Goal: Check status: Check status

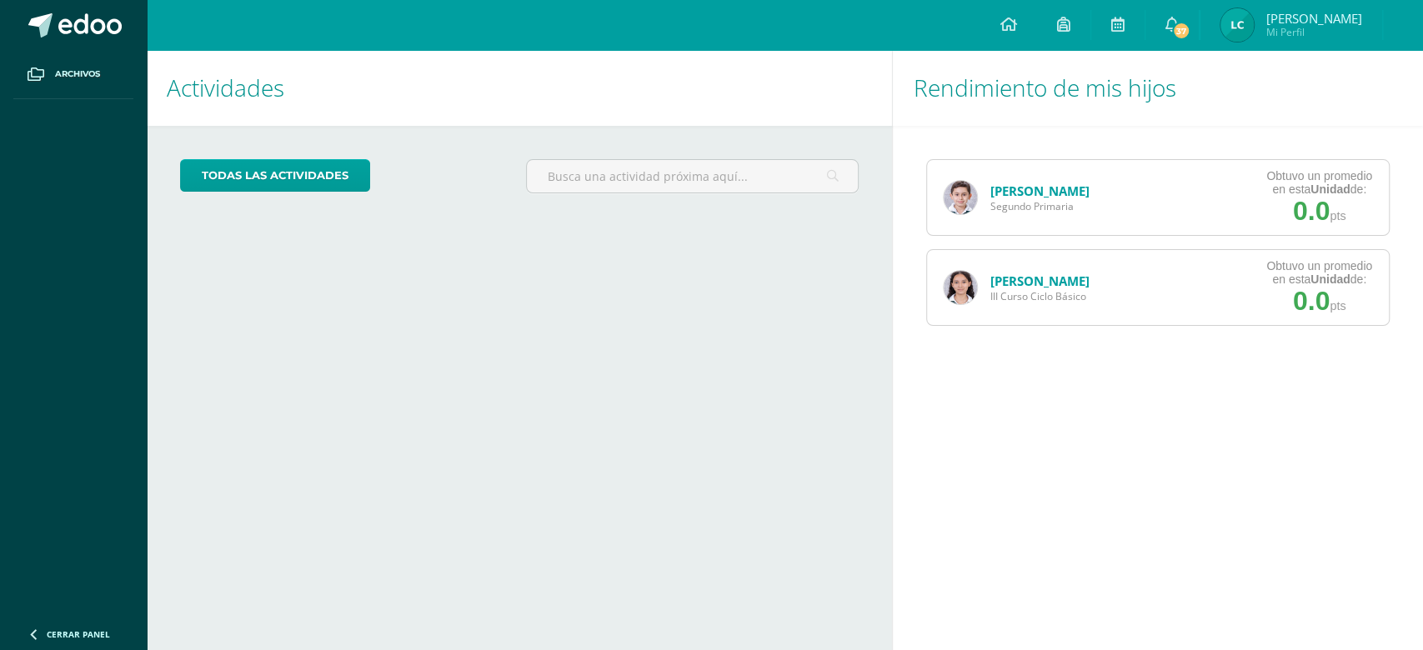
click at [961, 290] on img at bounding box center [960, 287] width 33 height 33
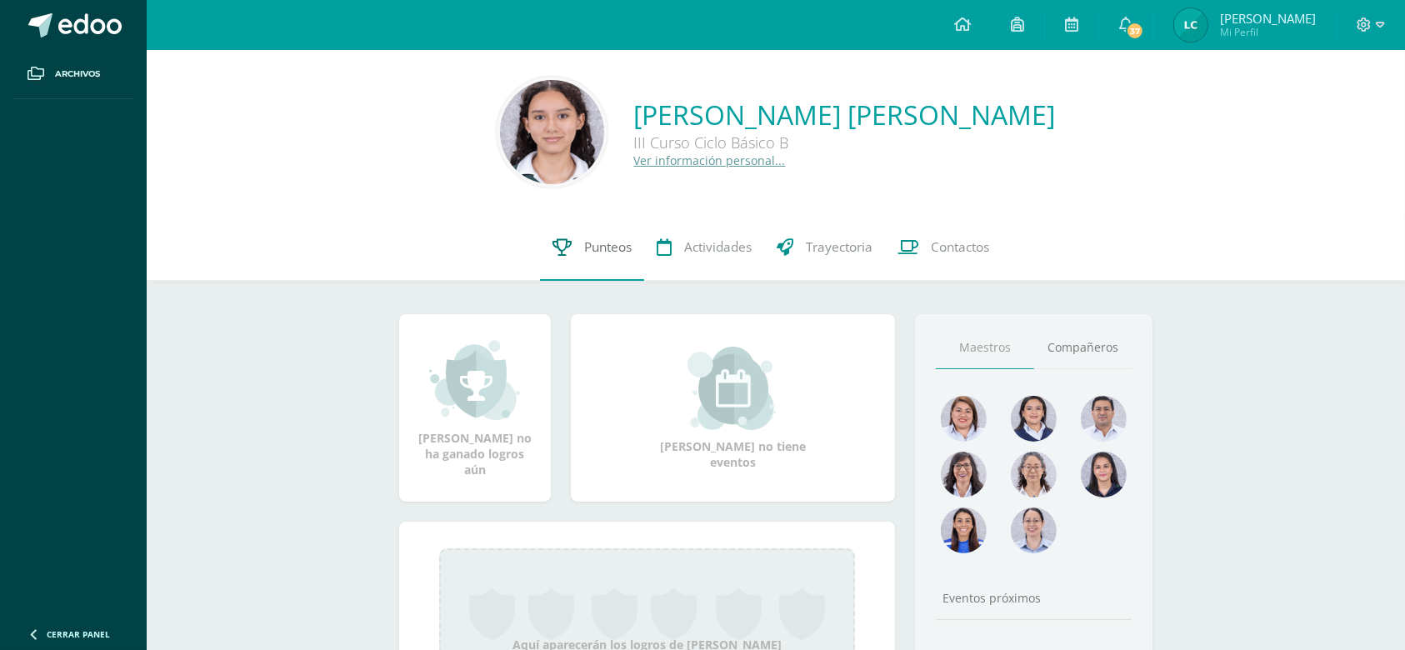
click at [590, 243] on span "Punteos" at bounding box center [608, 247] width 48 height 18
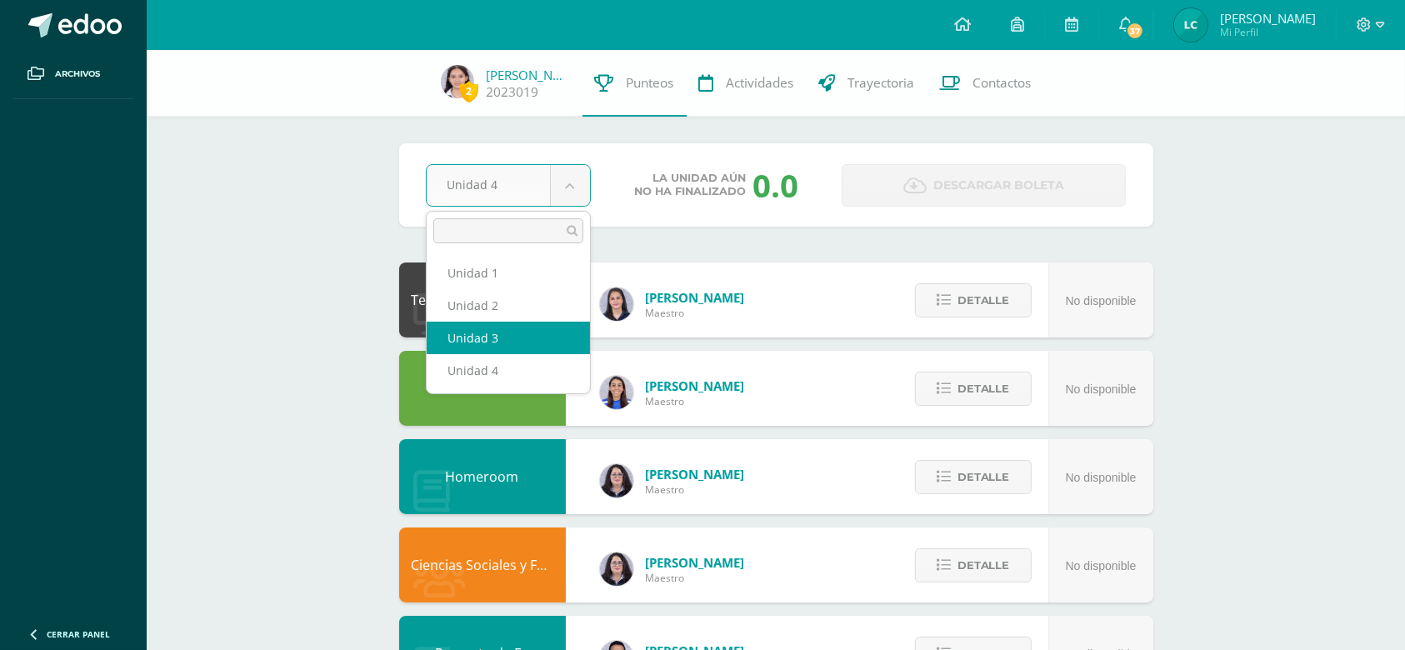
select select "Unidad 3"
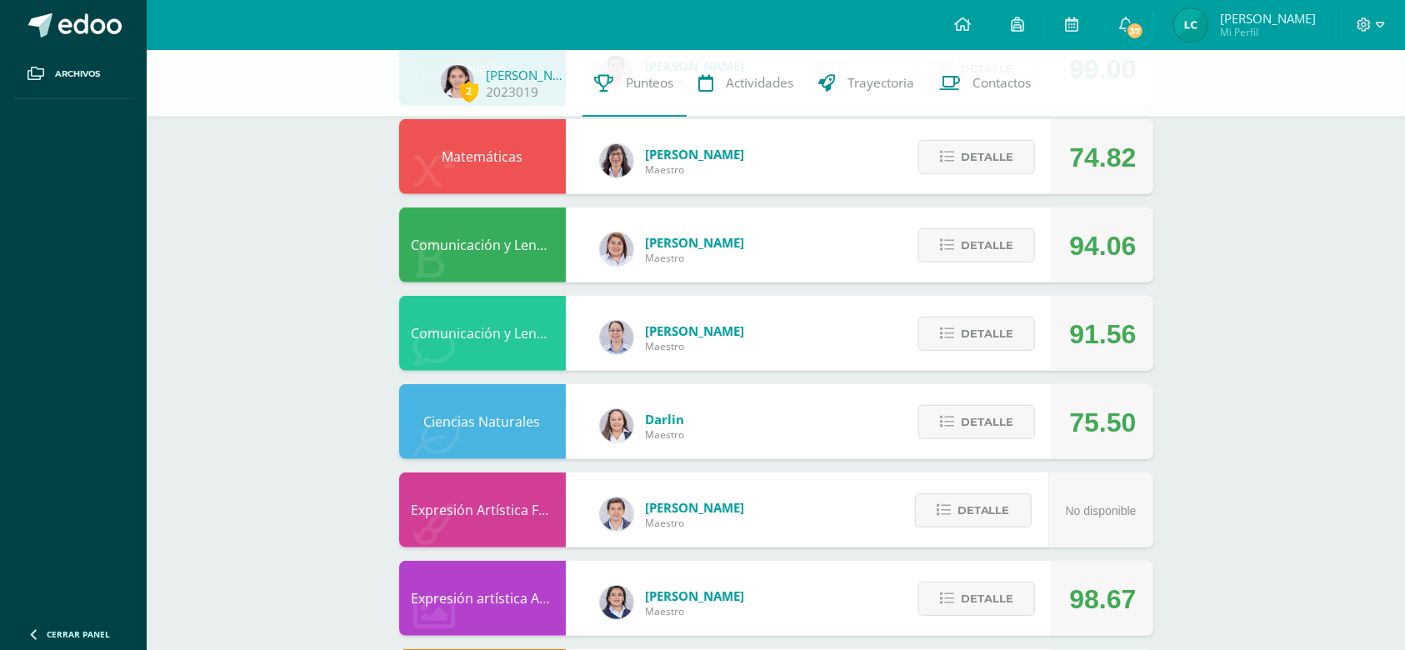
scroll to position [666, 0]
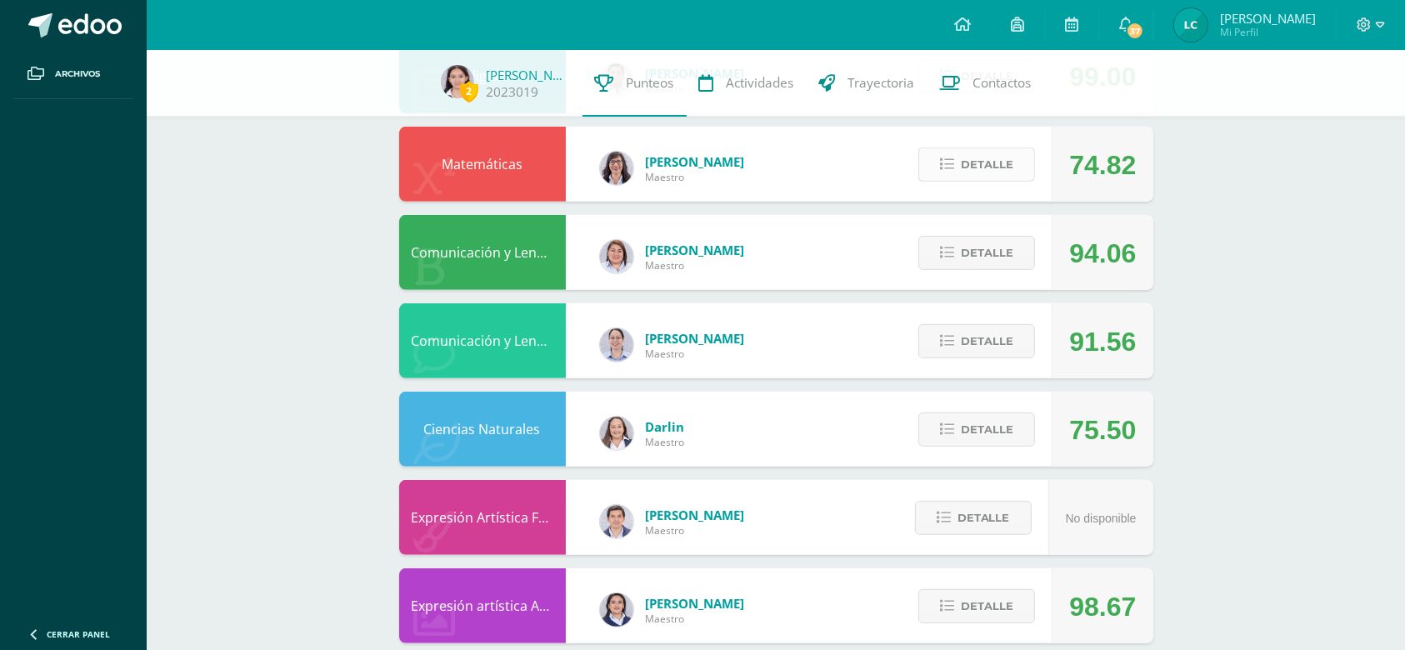
click at [926, 158] on button "Detalle" at bounding box center [977, 165] width 117 height 34
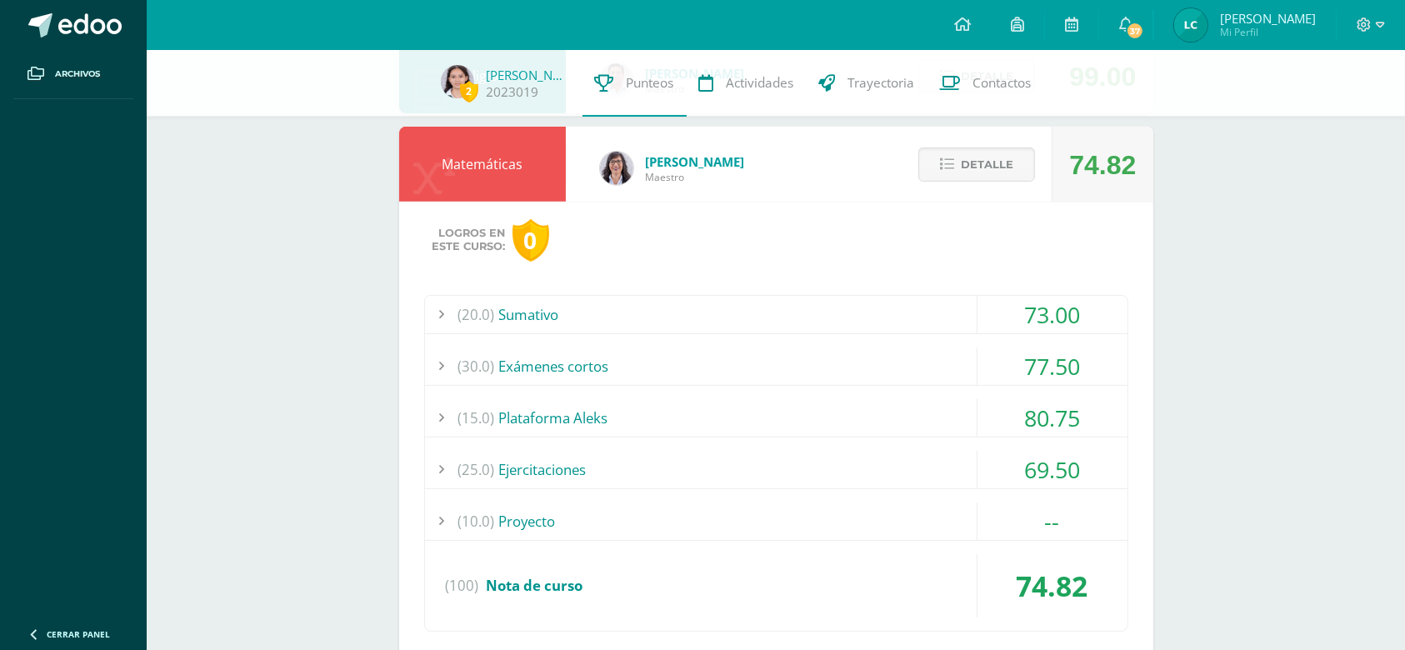
click at [1046, 318] on div "73.00" at bounding box center [1053, 315] width 150 height 38
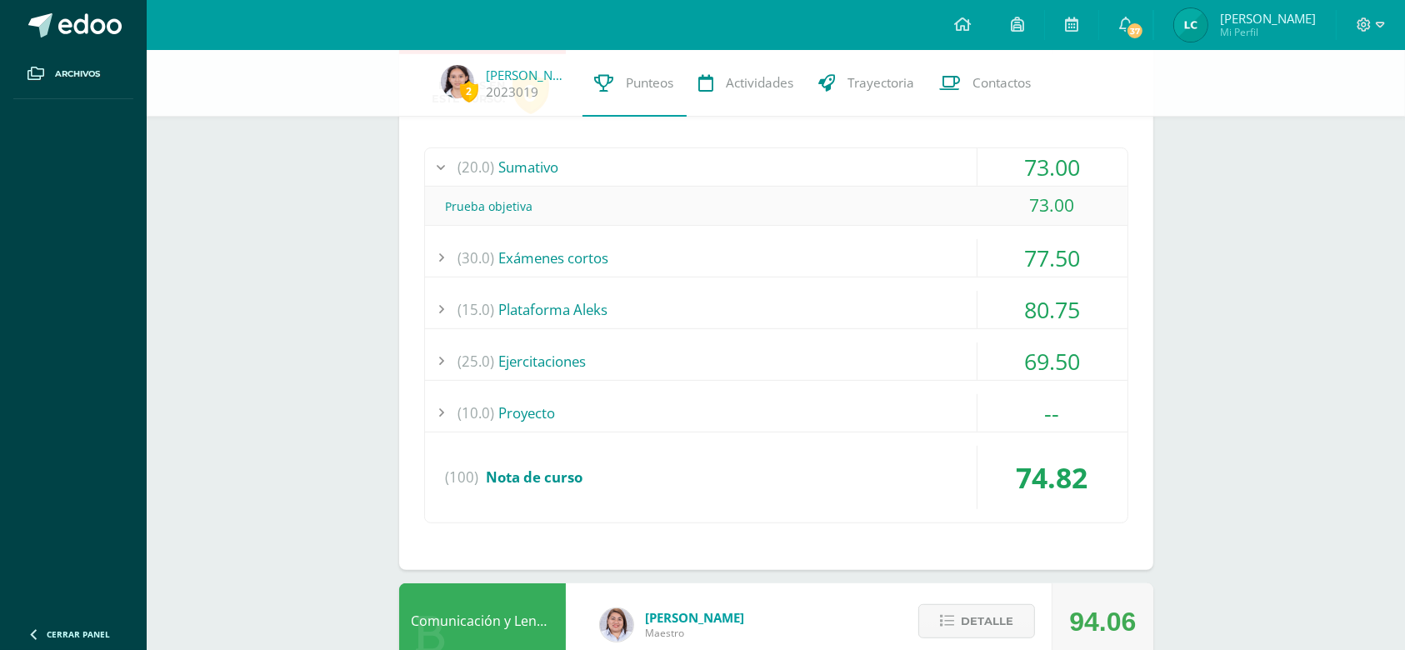
scroll to position [817, 0]
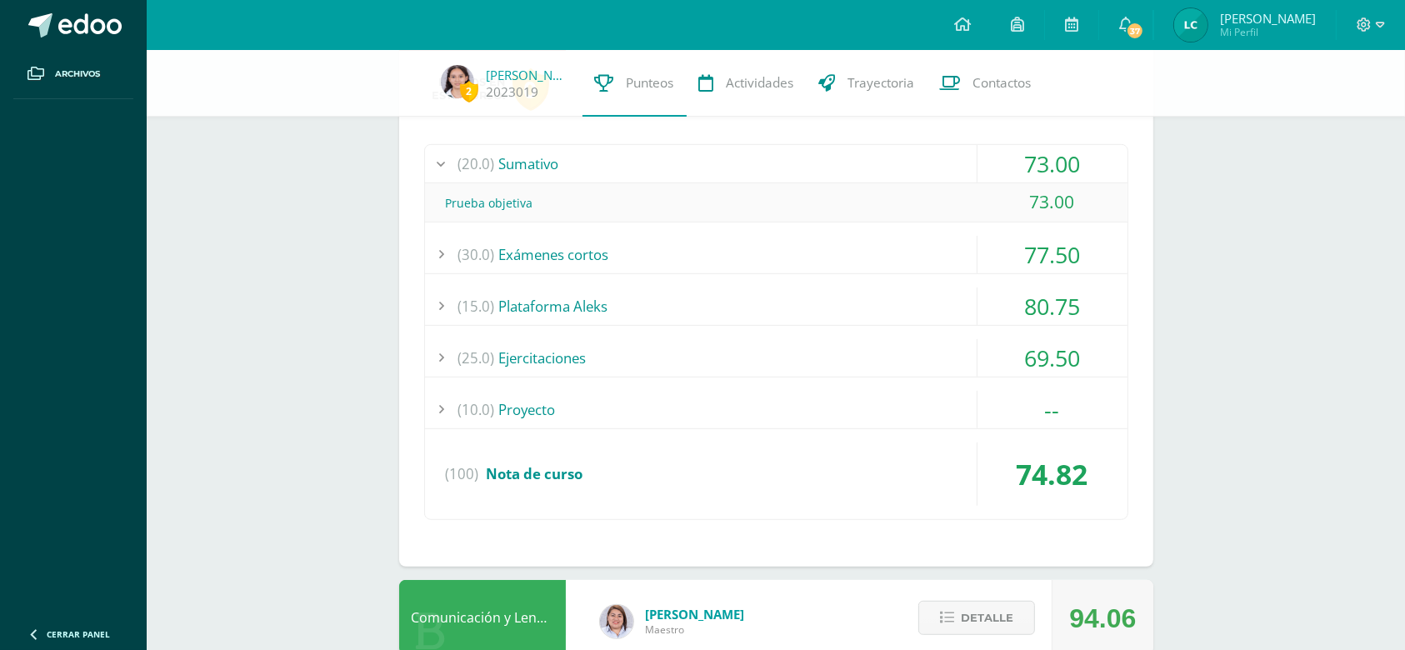
click at [1058, 246] on div "77.50" at bounding box center [1053, 255] width 150 height 38
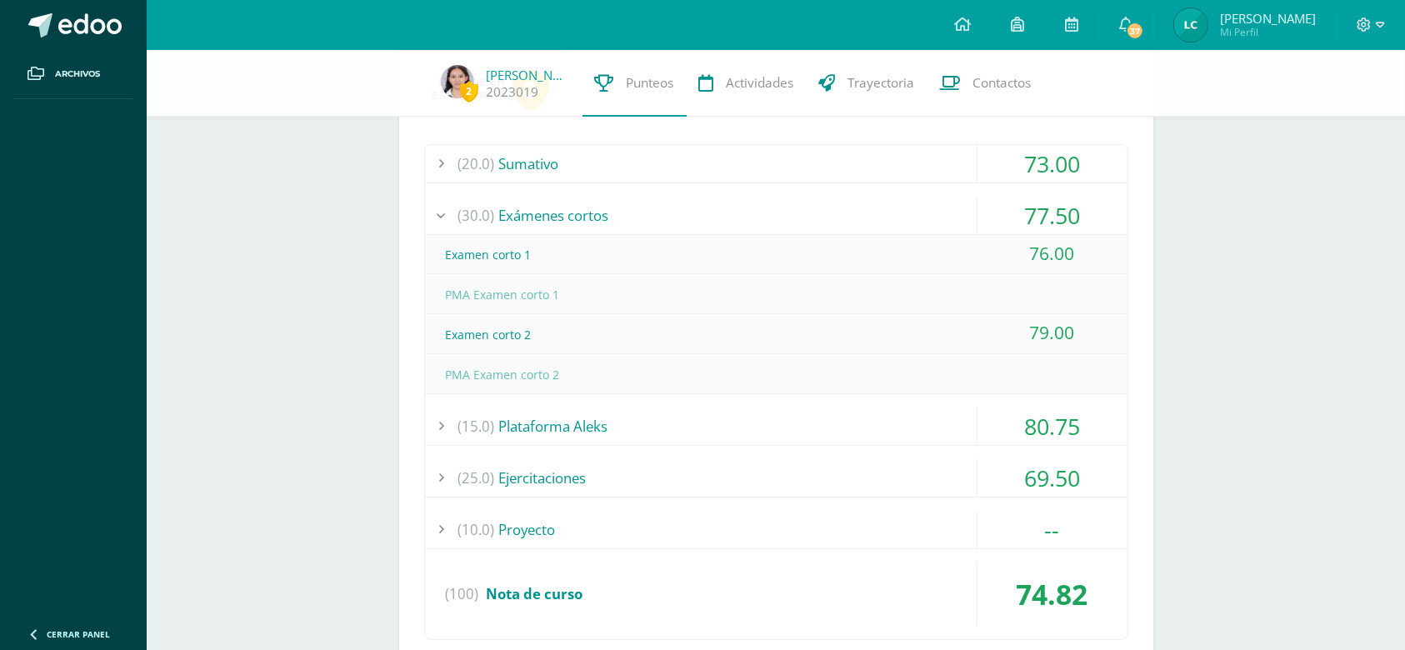
click at [1039, 464] on div "69.50" at bounding box center [1053, 478] width 150 height 38
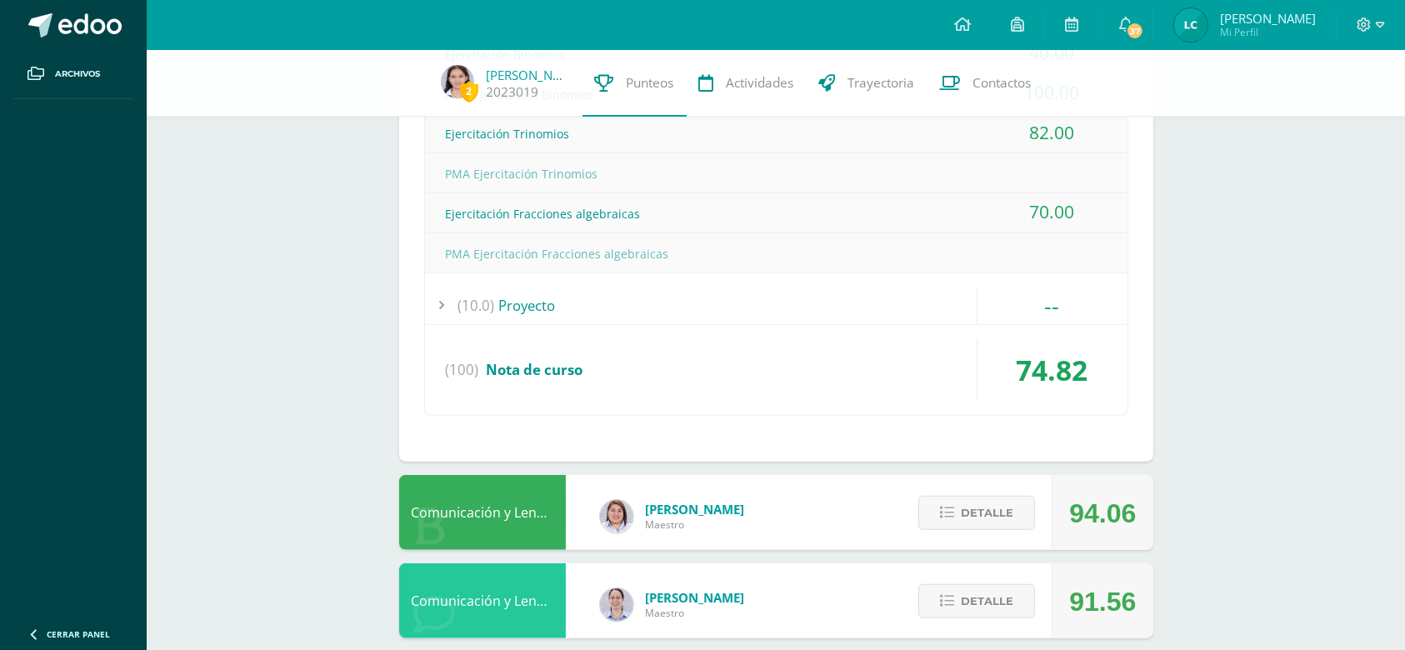
scroll to position [1240, 0]
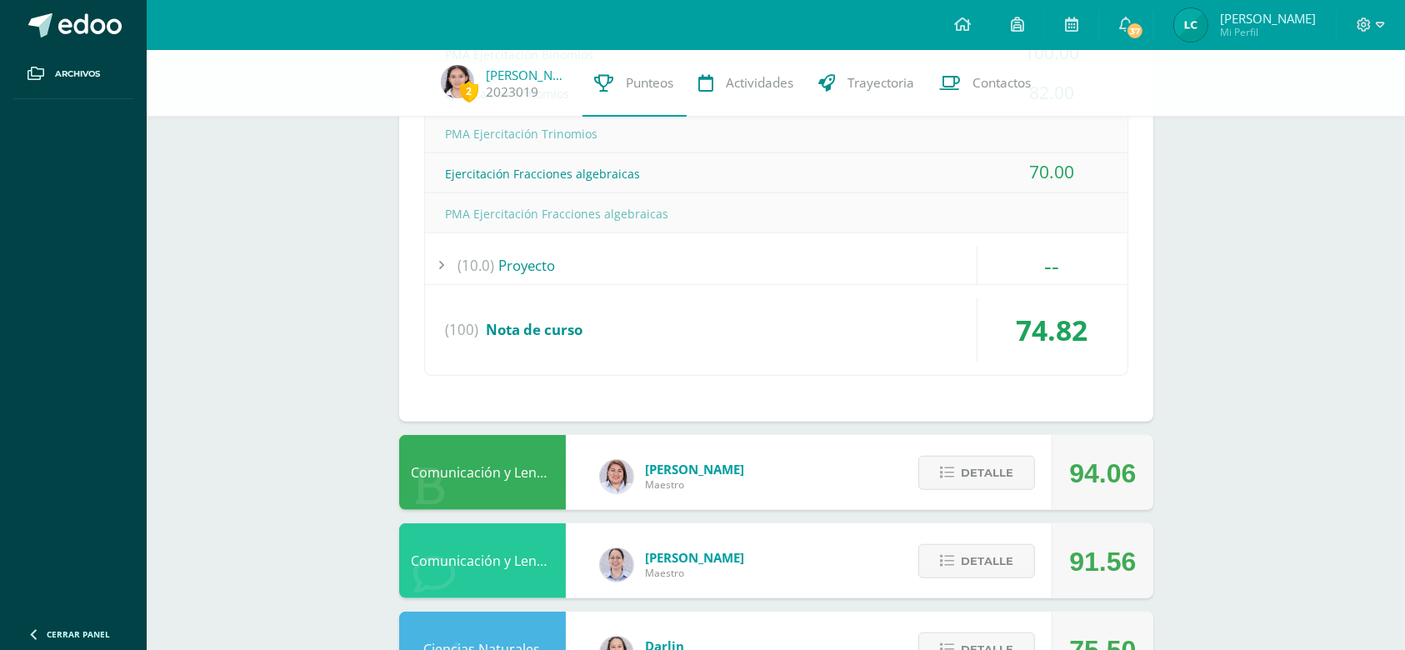
click at [1080, 258] on div "--" at bounding box center [1053, 266] width 150 height 38
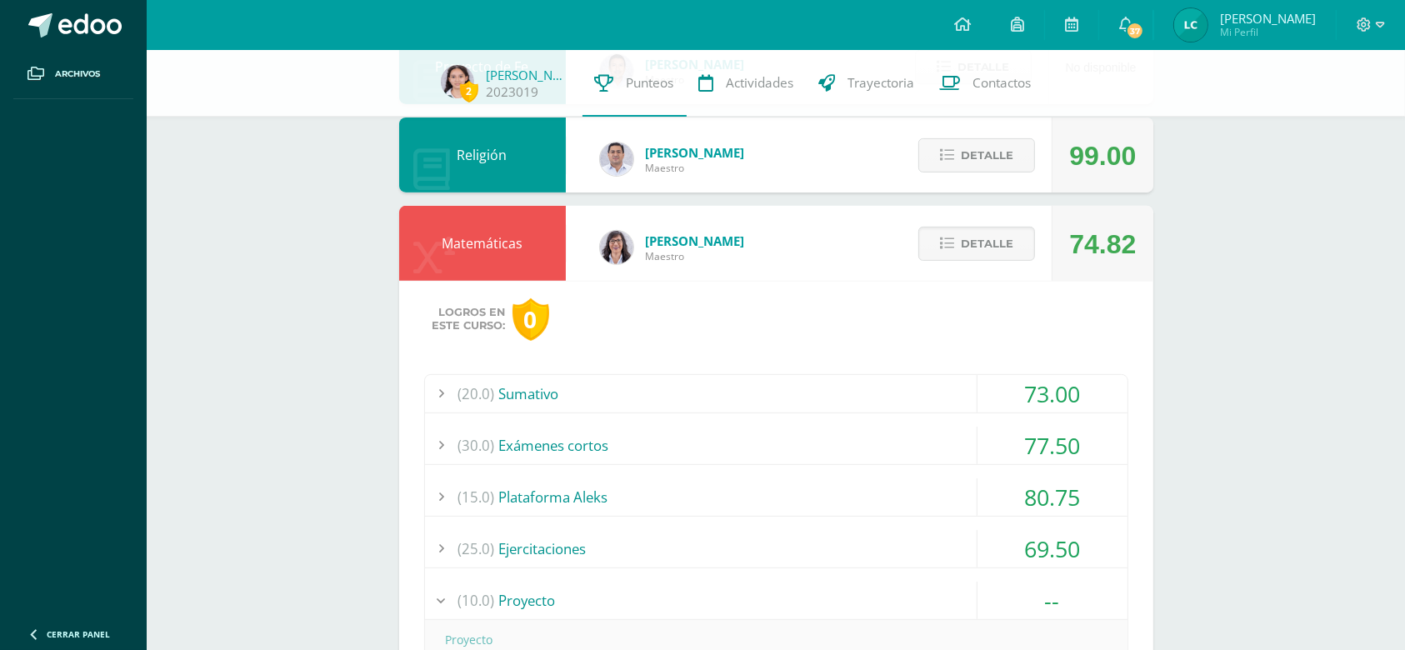
scroll to position [560, 0]
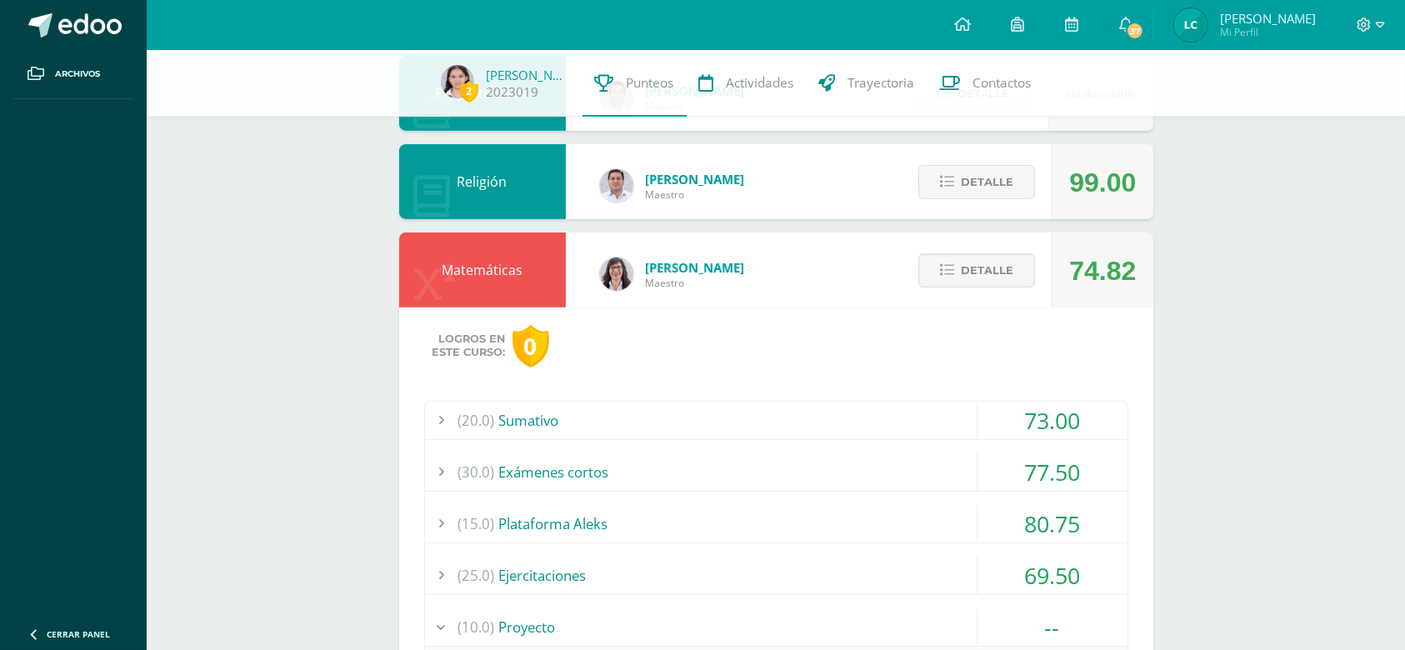
click at [1086, 432] on div "73.00" at bounding box center [1053, 421] width 150 height 38
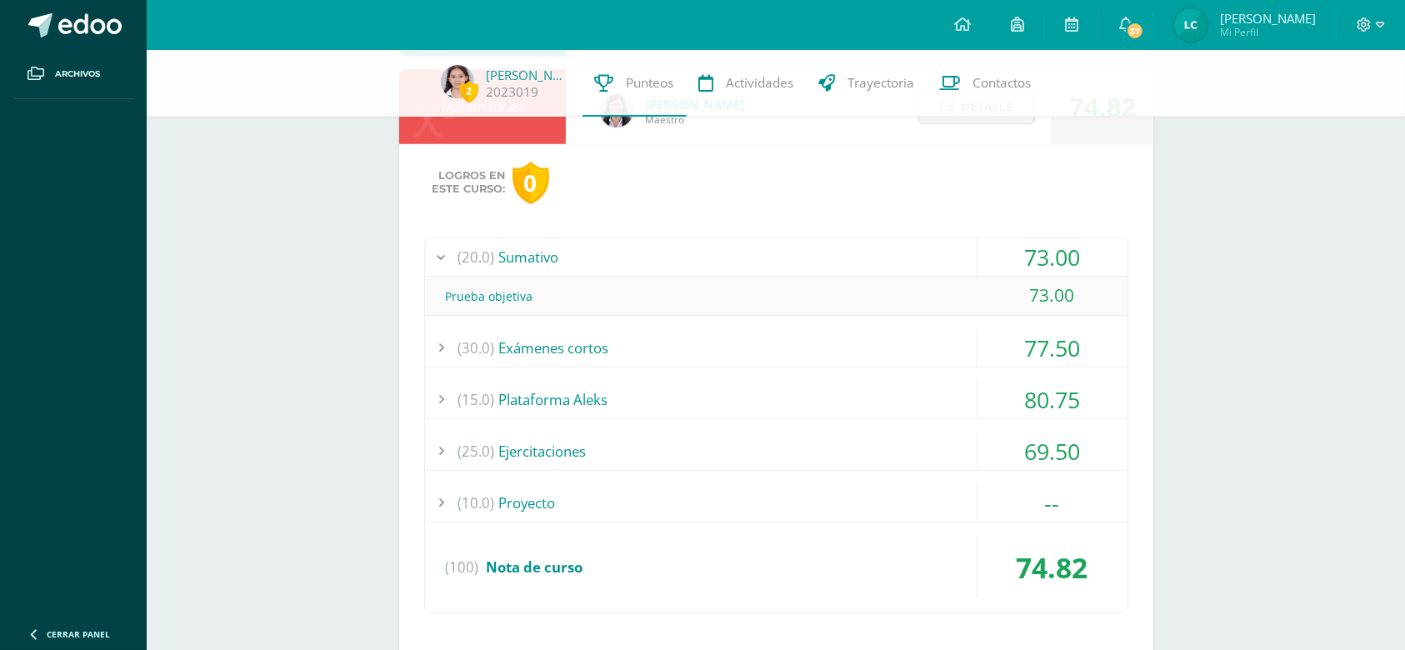
scroll to position [729, 0]
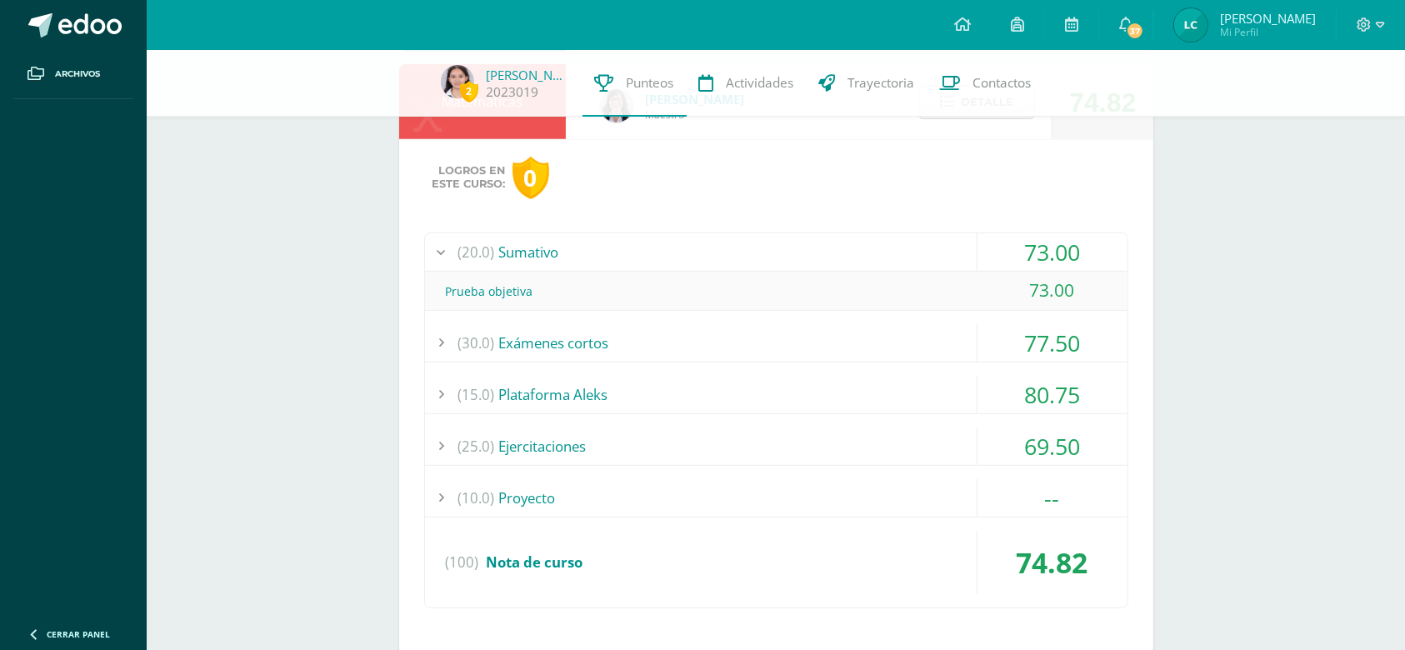
click at [1098, 446] on div "69.50" at bounding box center [1053, 447] width 150 height 38
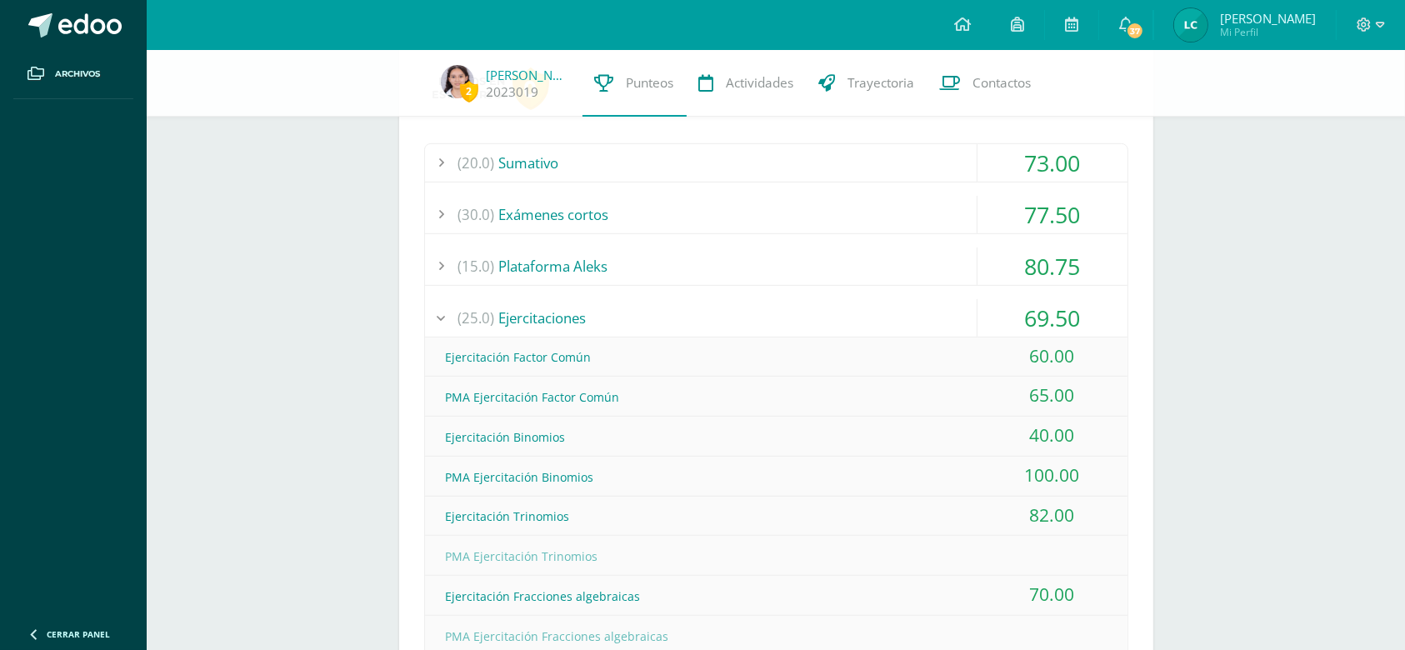
scroll to position [819, 0]
click at [1080, 433] on div "40.00" at bounding box center [1053, 435] width 150 height 38
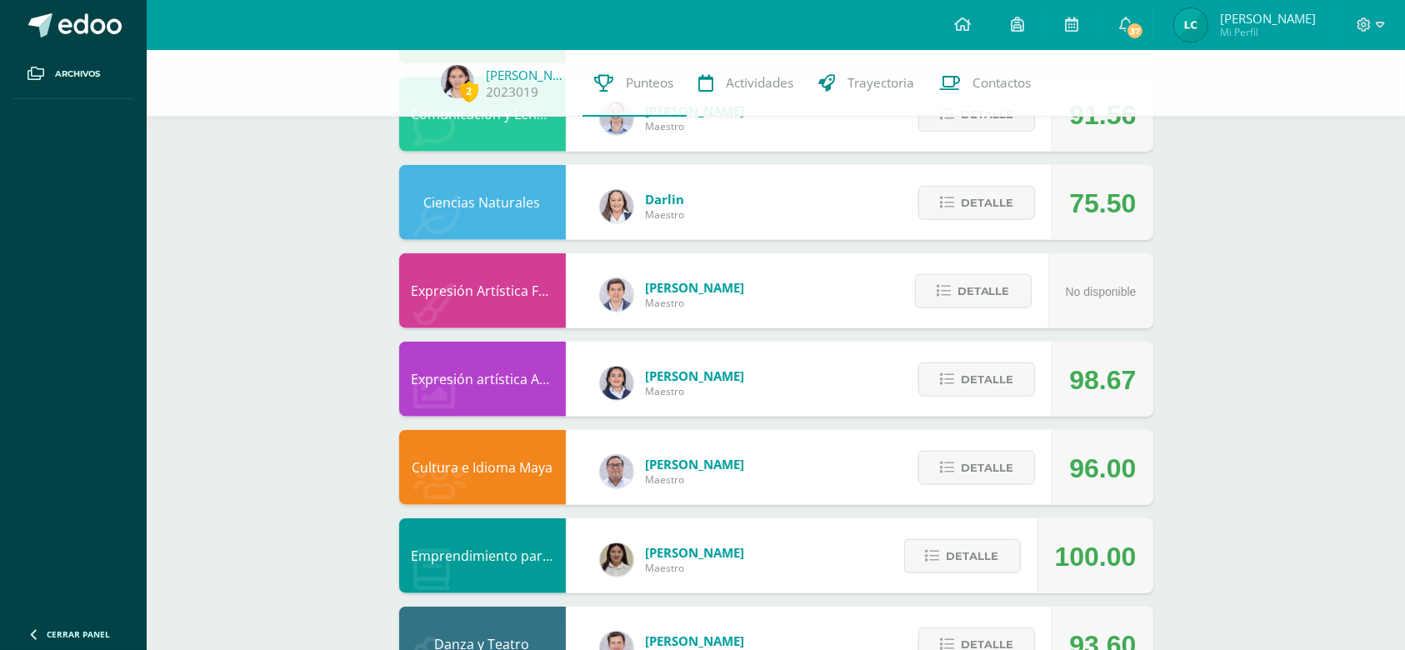
scroll to position [1747, 0]
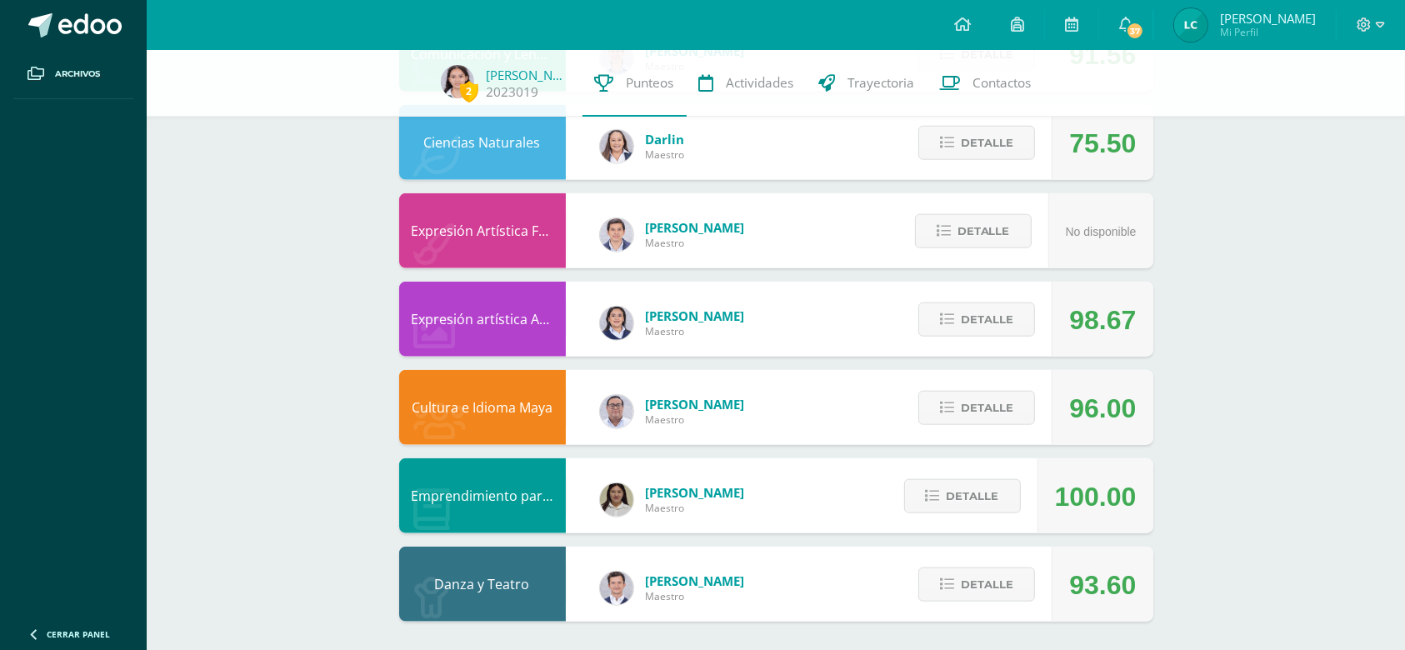
click at [645, 567] on div "[PERSON_NAME] Maestro" at bounding box center [673, 588] width 178 height 75
click at [944, 487] on button "Detalle" at bounding box center [962, 496] width 117 height 34
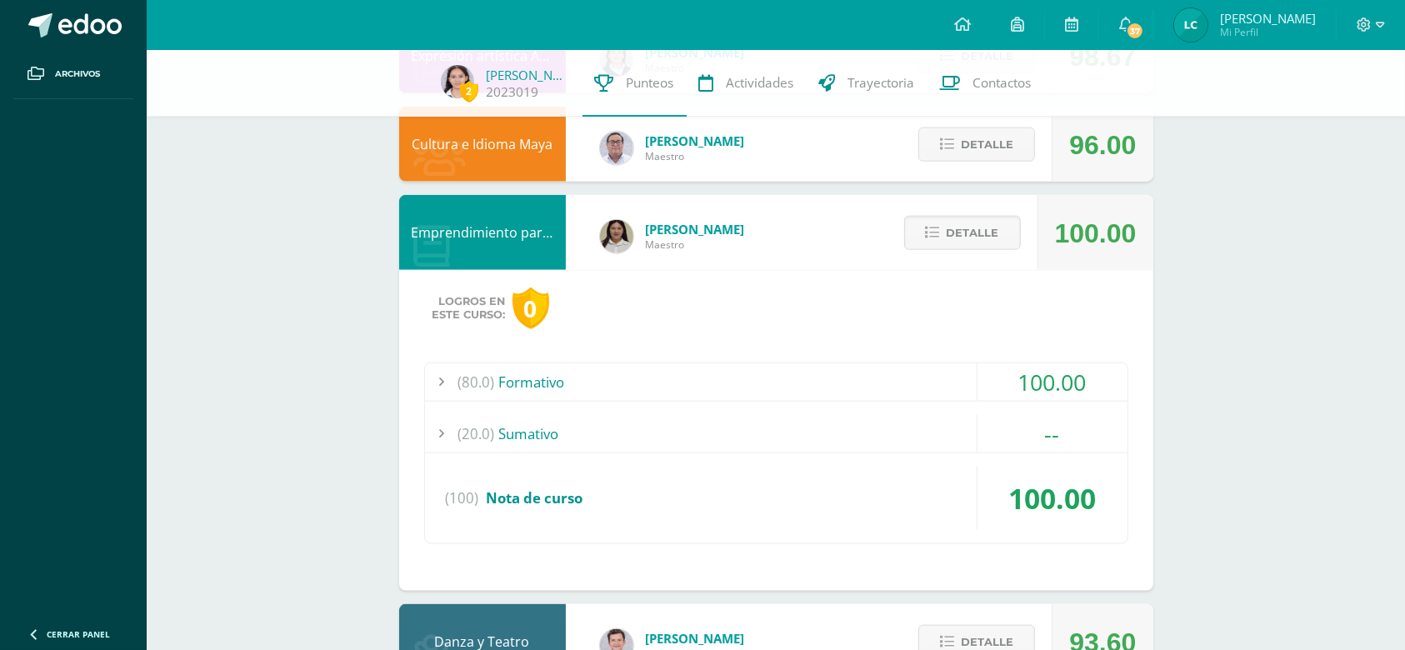
click at [483, 433] on span "(20.0)" at bounding box center [476, 434] width 37 height 38
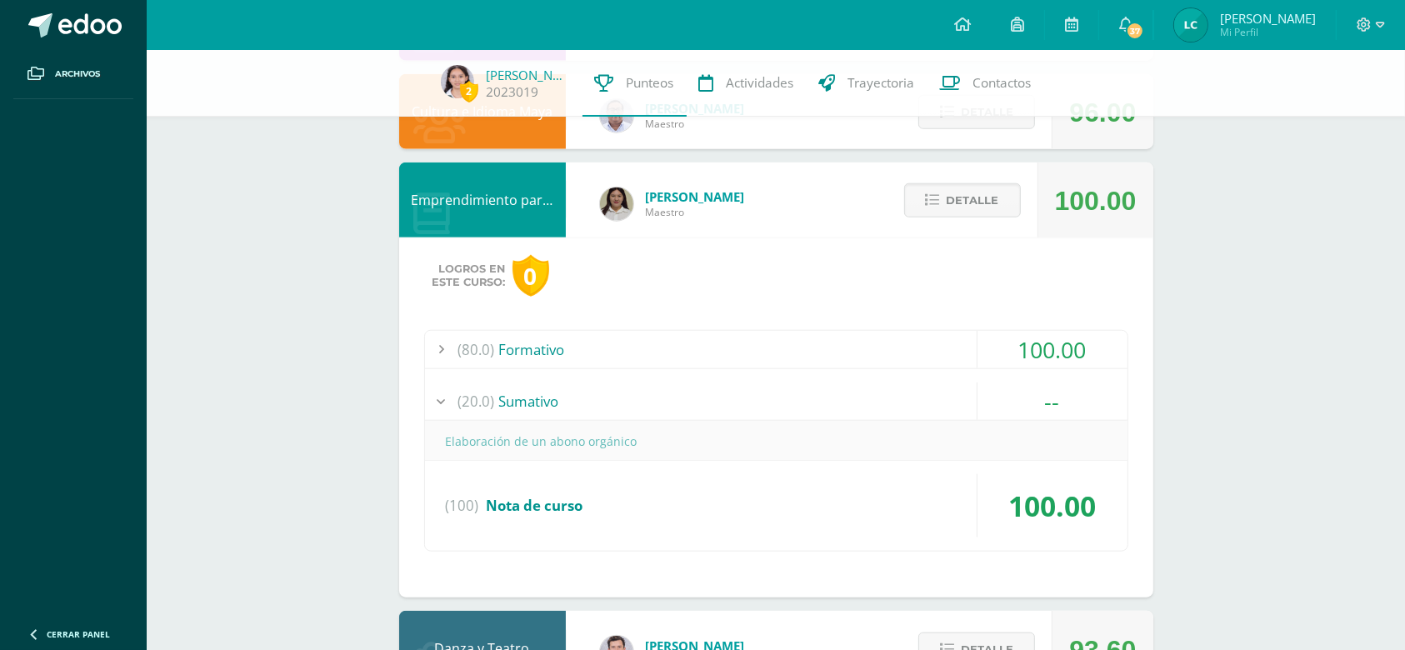
scroll to position [1793, 0]
